Goal: Communication & Community: Answer question/provide support

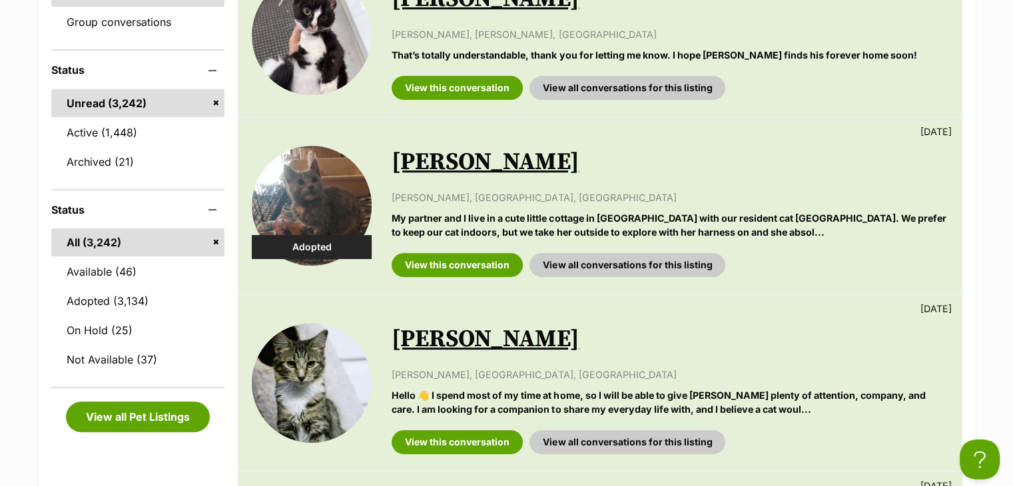
scroll to position [266, 0]
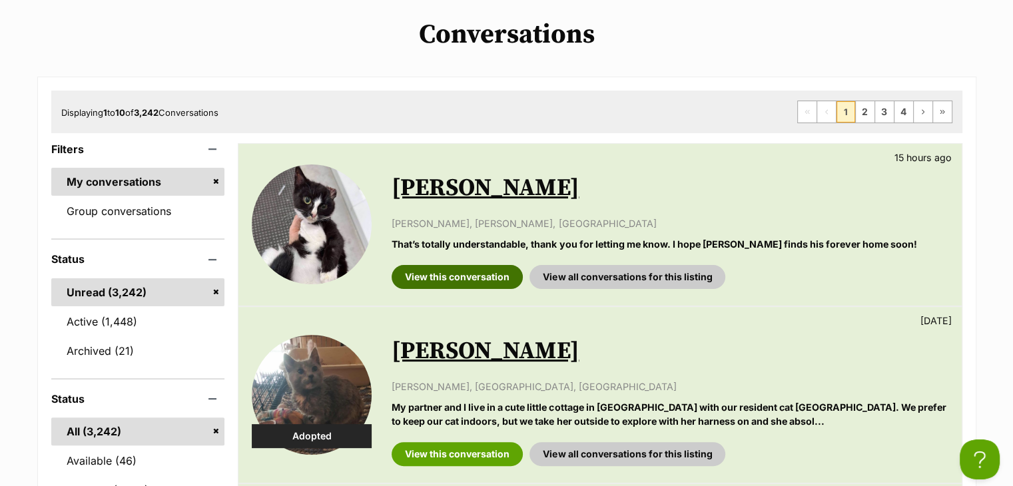
click at [455, 282] on link "View this conversation" at bounding box center [456, 277] width 131 height 24
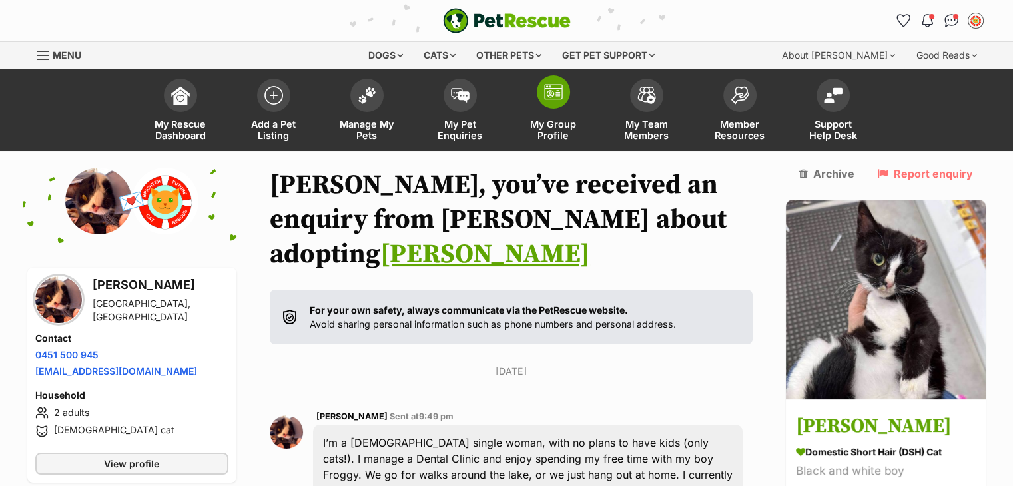
click at [551, 77] on span at bounding box center [553, 91] width 33 height 33
